Goal: Task Accomplishment & Management: Manage account settings

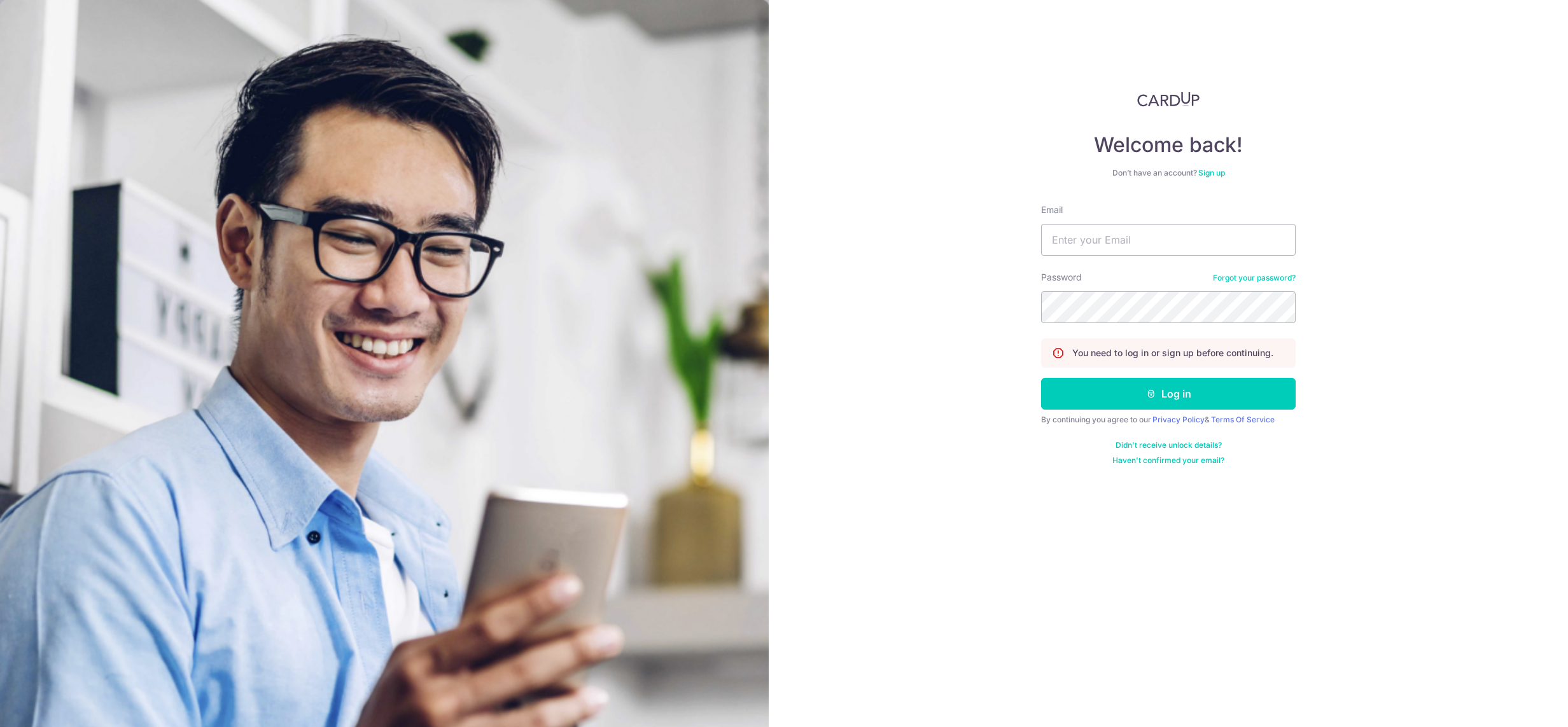
click at [1147, 242] on input "Email" at bounding box center [1169, 240] width 255 height 32
type input "[DEMOGRAPHIC_DATA][EMAIL_ADDRESS][DOMAIN_NAME]"
click at [1155, 392] on icon "submit" at bounding box center [1151, 394] width 10 height 10
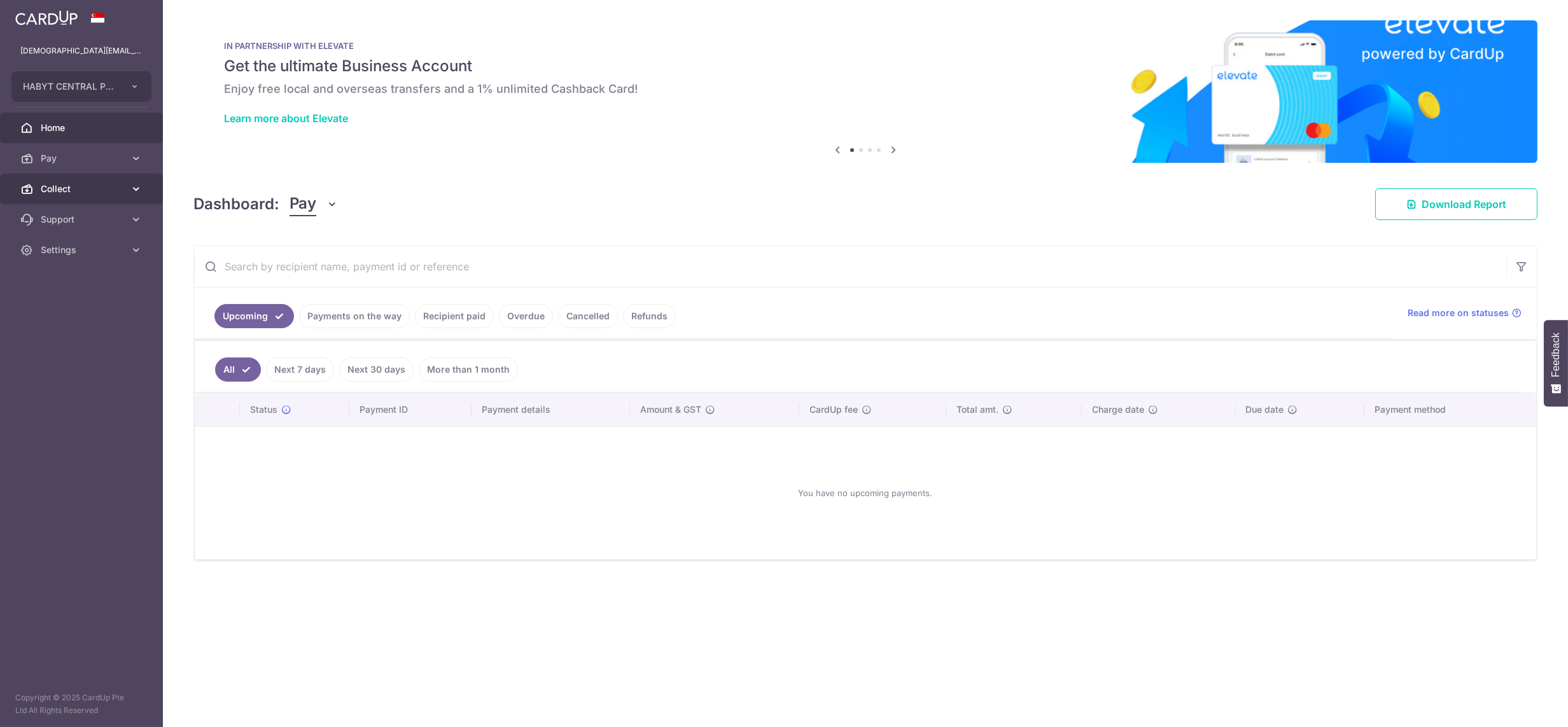
click at [76, 189] on span "Collect" at bounding box center [83, 189] width 84 height 12
click at [61, 224] on span "Dashboard" at bounding box center [83, 220] width 84 height 12
